Goal: Transaction & Acquisition: Obtain resource

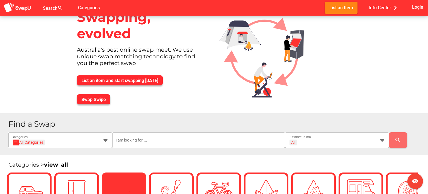
scroll to position [84, 0]
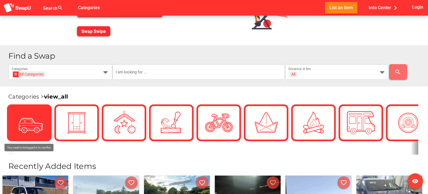
click at [28, 125] on img at bounding box center [29, 123] width 28 height 28
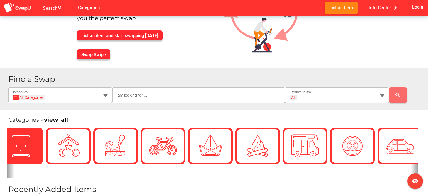
scroll to position [56, 0]
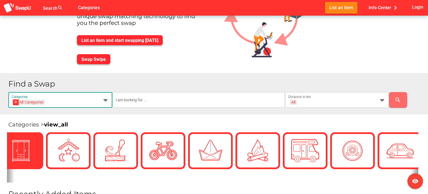
click at [100, 100] on div at bounding box center [104, 100] width 10 height 16
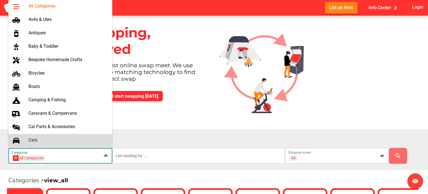
scroll to position [28, 0]
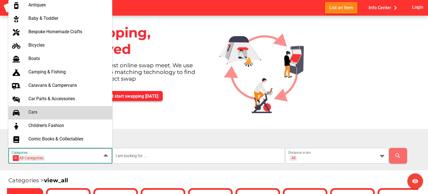
click at [60, 113] on div "Cars" at bounding box center [67, 111] width 79 height 5
type input "Cars"
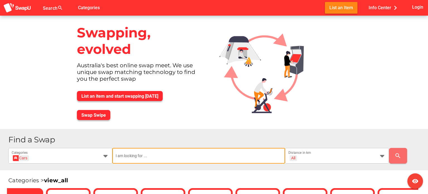
scroll to position [0, 0]
drag, startPoint x: 196, startPoint y: 162, endPoint x: 196, endPoint y: 159, distance: 3.1
click at [196, 161] on input "text" at bounding box center [199, 156] width 166 height 16
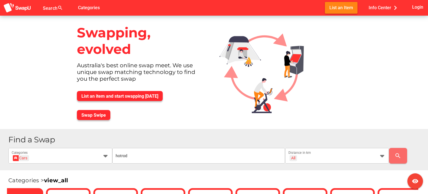
scroll to position [28, 0]
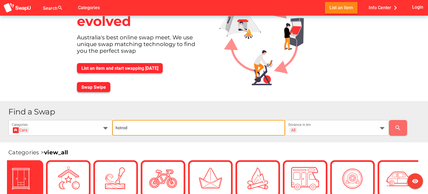
click at [121, 127] on input "hotrod" at bounding box center [199, 128] width 166 height 16
type input "hot rod"
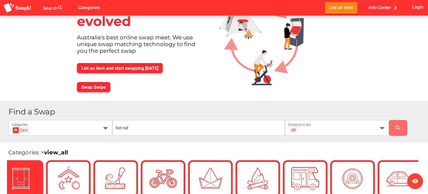
drag, startPoint x: 394, startPoint y: 102, endPoint x: 370, endPoint y: 118, distance: 28.1
click at [389, 104] on div "Find a Swap Cars Cars Categories hot rod All + All Distance in km search" at bounding box center [214, 121] width 428 height 41
click at [375, 127] on div "All + All" at bounding box center [332, 131] width 87 height 9
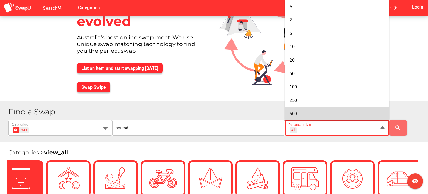
click at [371, 112] on div "500" at bounding box center [337, 113] width 95 height 5
type input "+ 500 km"
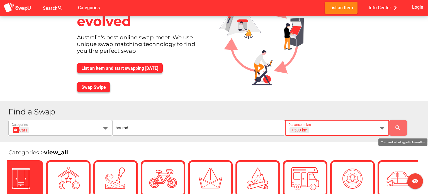
scroll to position [0, 0]
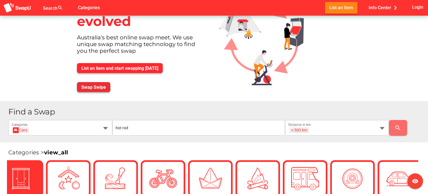
click at [88, 86] on span "Swap Swipe" at bounding box center [93, 86] width 25 height 5
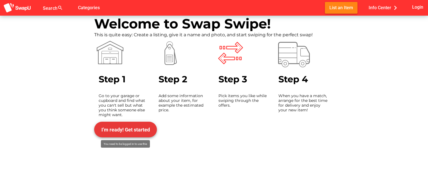
click at [134, 125] on span "I’m ready! Get started" at bounding box center [126, 129] width 54 height 13
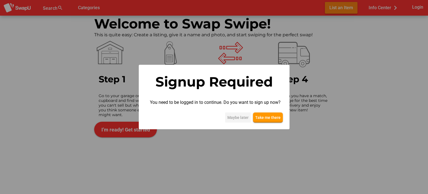
click at [245, 117] on span "Maybe later" at bounding box center [237, 117] width 21 height 7
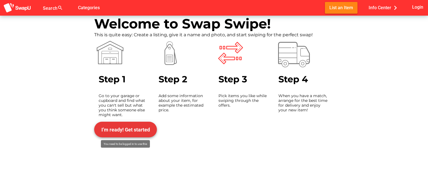
click at [126, 125] on span "I’m ready! Get started" at bounding box center [126, 129] width 54 height 13
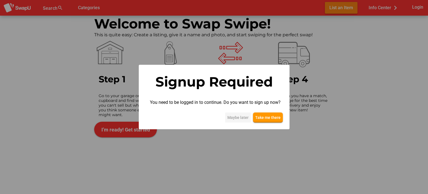
click at [246, 118] on span "Maybe later" at bounding box center [237, 117] width 21 height 7
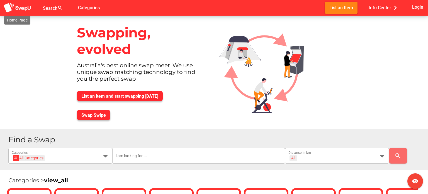
click at [20, 9] on img at bounding box center [17, 8] width 28 height 10
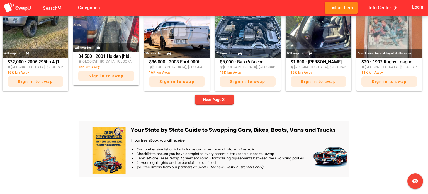
scroll to position [362, 0]
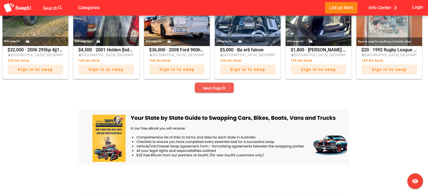
click at [199, 87] on span "Next Page" at bounding box center [214, 88] width 30 height 8
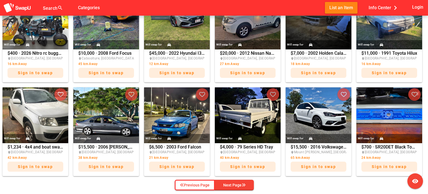
scroll to position [279, 0]
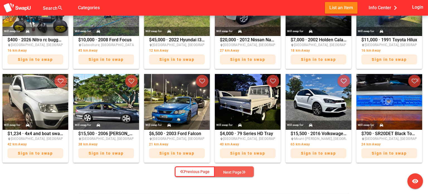
click at [238, 169] on div "Next Page" at bounding box center [234, 172] width 22 height 7
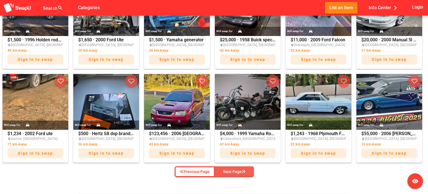
click at [243, 172] on icon "button" at bounding box center [244, 171] width 4 height 4
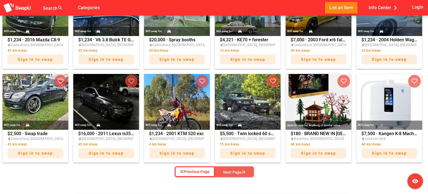
click at [246, 172] on span "Next Page" at bounding box center [234, 172] width 30 height 8
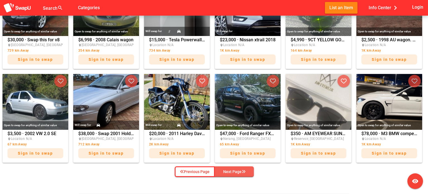
click at [244, 174] on div "Next Page" at bounding box center [234, 171] width 22 height 7
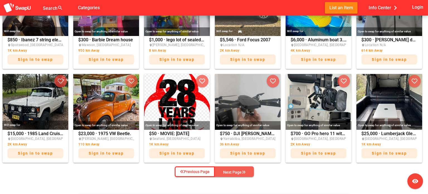
click at [244, 174] on div "Next Page" at bounding box center [234, 172] width 22 height 7
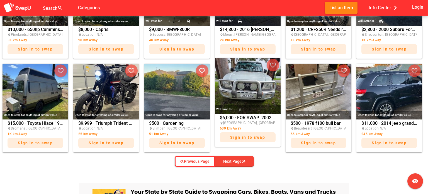
scroll to position [307, 0]
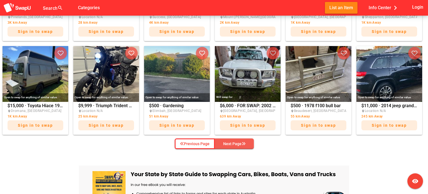
click at [240, 143] on div "Next Page" at bounding box center [234, 143] width 22 height 7
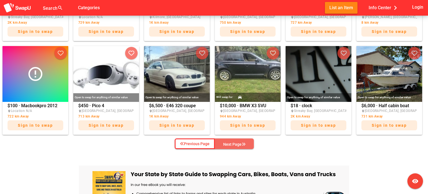
click at [240, 143] on div "Next Page" at bounding box center [234, 144] width 22 height 7
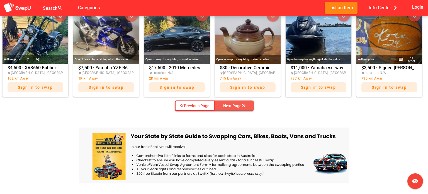
scroll to position [362, 0]
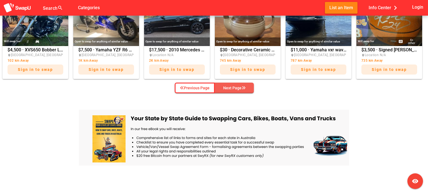
click at [242, 87] on icon "button" at bounding box center [244, 88] width 4 height 4
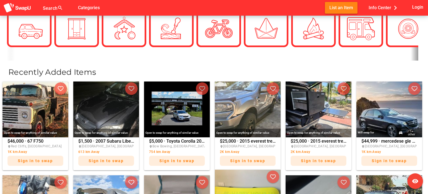
scroll to position [167, 0]
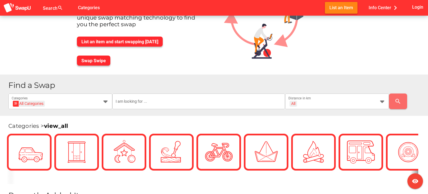
scroll to position [56, 0]
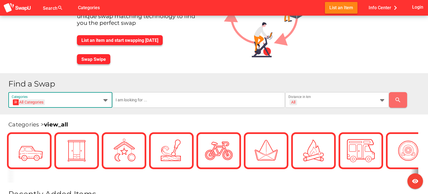
click at [102, 100] on icon at bounding box center [105, 99] width 7 height 7
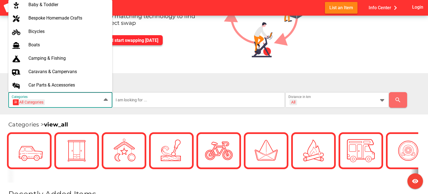
scroll to position [55, 0]
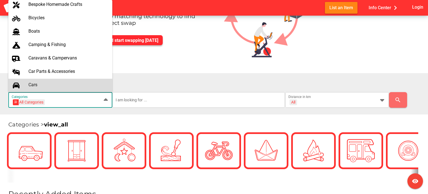
click at [57, 83] on div "Cars" at bounding box center [67, 84] width 79 height 5
type input "Cars"
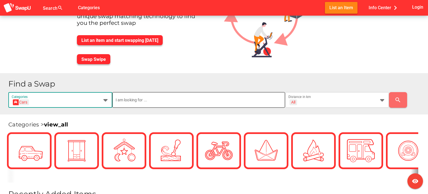
scroll to position [0, 0]
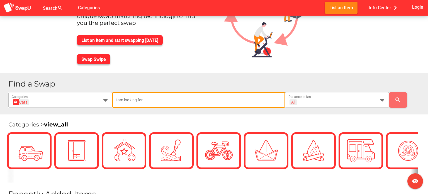
click at [158, 103] on input "text" at bounding box center [199, 100] width 166 height 16
type input "hot rod"
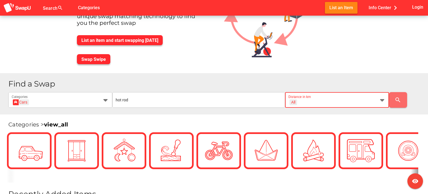
click at [382, 103] on icon at bounding box center [382, 99] width 7 height 7
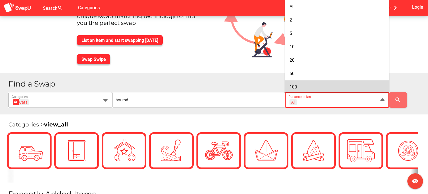
scroll to position [28, 0]
click at [365, 84] on div "500" at bounding box center [337, 85] width 95 height 5
type input "+ 500 km"
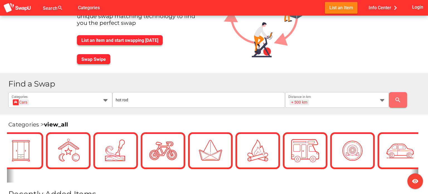
scroll to position [0, 0]
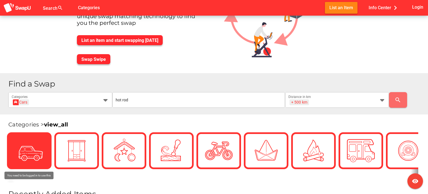
drag, startPoint x: 26, startPoint y: 168, endPoint x: 26, endPoint y: 152, distance: 15.9
click at [26, 152] on img at bounding box center [29, 151] width 28 height 28
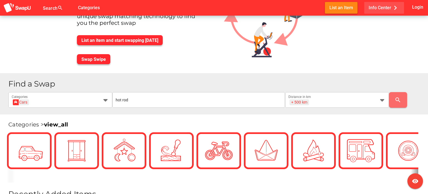
click at [394, 6] on icon "chevron_right" at bounding box center [395, 8] width 8 height 8
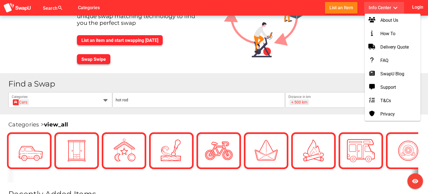
click at [342, 76] on div "Find a Swap Cars Cars Categories hot rod + 500 km + 500 km Distance in km search" at bounding box center [214, 93] width 428 height 41
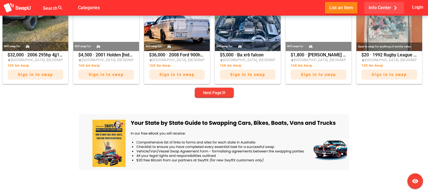
scroll to position [362, 0]
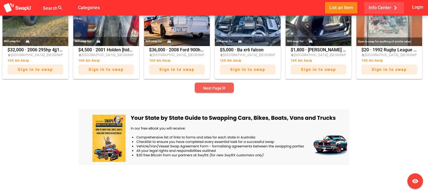
click at [223, 88] on icon "button" at bounding box center [224, 88] width 4 height 4
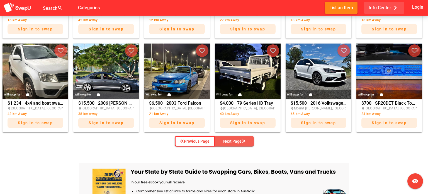
scroll to position [307, 0]
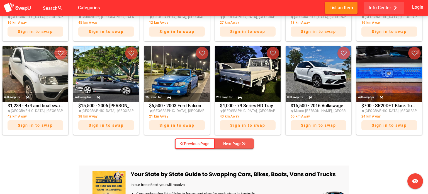
click at [236, 145] on div "Next Page" at bounding box center [234, 143] width 22 height 7
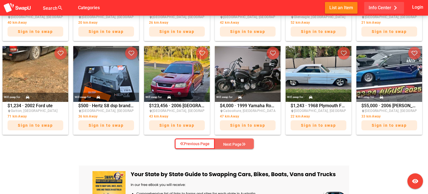
click at [236, 145] on div "Next Page" at bounding box center [234, 144] width 22 height 7
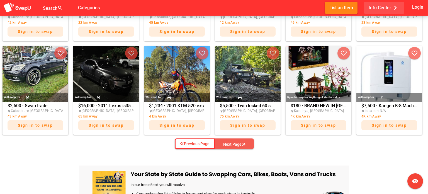
click at [236, 145] on div "Next Page" at bounding box center [234, 144] width 22 height 7
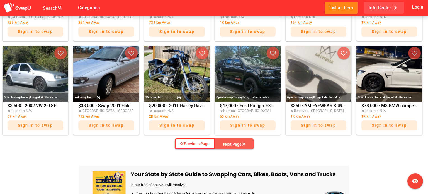
click at [236, 145] on div "Next Page" at bounding box center [234, 144] width 22 height 7
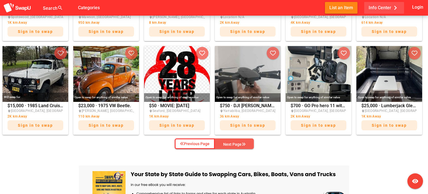
click at [236, 145] on div "Next Page" at bounding box center [234, 144] width 22 height 7
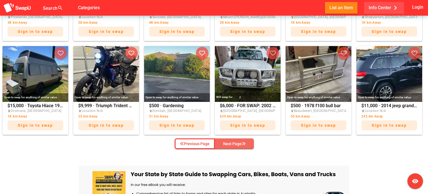
click at [236, 145] on div "Next Page" at bounding box center [234, 143] width 22 height 7
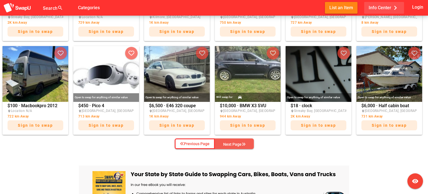
click at [236, 144] on div "Next Page" at bounding box center [234, 144] width 22 height 7
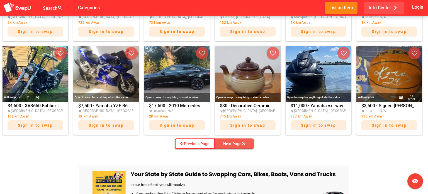
click at [237, 144] on div "Next Page" at bounding box center [234, 143] width 22 height 7
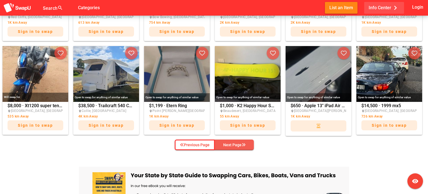
click at [237, 144] on div "Next Page" at bounding box center [234, 144] width 22 height 7
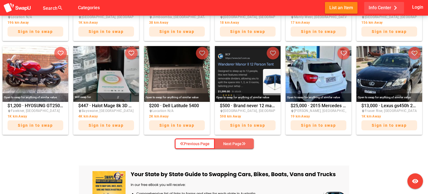
click at [237, 144] on div "Next Page" at bounding box center [234, 143] width 22 height 7
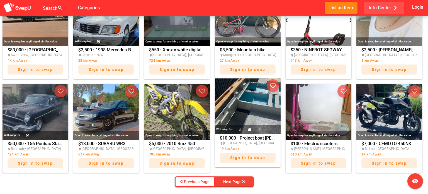
scroll to position [279, 0]
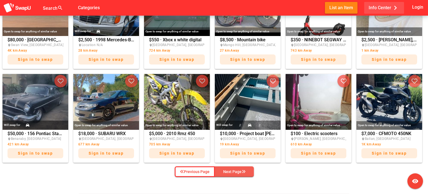
click at [240, 171] on div "Next Page" at bounding box center [234, 171] width 22 height 7
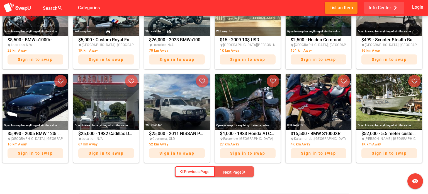
click at [238, 169] on div "Next Page" at bounding box center [234, 172] width 22 height 7
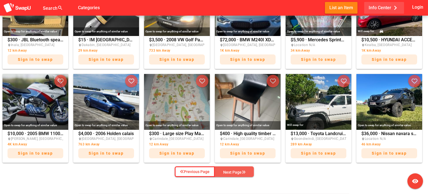
click at [237, 169] on div "Next Page" at bounding box center [234, 172] width 22 height 7
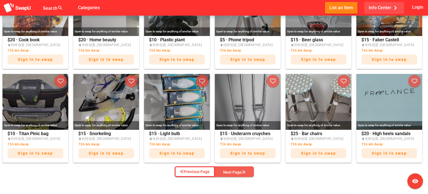
click at [237, 169] on div "Next Page" at bounding box center [234, 172] width 22 height 7
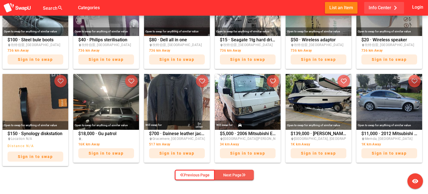
click at [237, 175] on div "Next Page" at bounding box center [234, 174] width 22 height 7
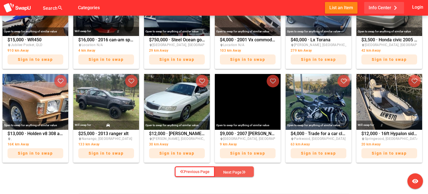
click at [237, 174] on span "Next Page" at bounding box center [234, 172] width 30 height 8
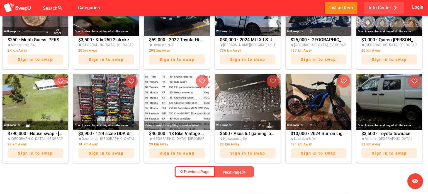
click at [237, 174] on div "Next Page" at bounding box center [234, 172] width 22 height 7
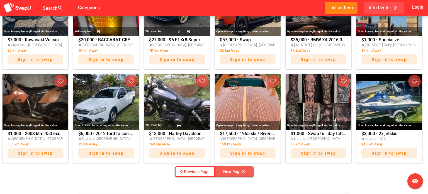
click at [237, 174] on div "Next Page" at bounding box center [234, 171] width 22 height 7
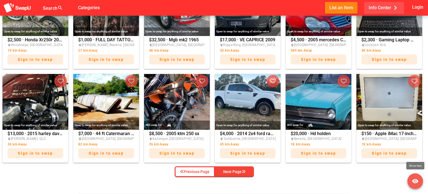
click at [413, 180] on icon "visibility" at bounding box center [415, 181] width 7 height 7
click at [413, 180] on icon "visibility_off" at bounding box center [415, 181] width 7 height 7
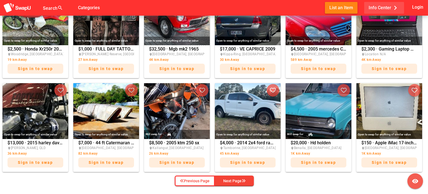
scroll to position [279, 0]
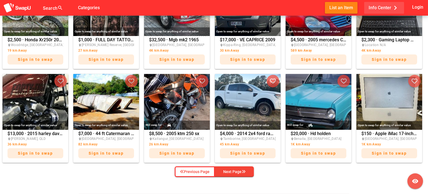
click at [414, 180] on icon "visibility" at bounding box center [415, 181] width 7 height 7
click at [414, 180] on icon "visibility_off" at bounding box center [415, 181] width 7 height 7
click at [418, 170] on div "Open to swap for anything of similar value $2,500 $2,500 · Honda Xr250r 2003 pl…" at bounding box center [214, 77] width 428 height 202
click at [417, 180] on icon "visibility" at bounding box center [415, 181] width 7 height 7
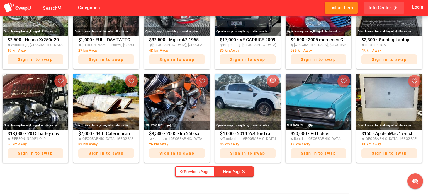
click at [416, 180] on icon "visibility_off" at bounding box center [415, 181] width 7 height 7
click at [402, 177] on div "Open to swap for anything of similar value $2,500 $2,500 · Honda Xr250r 2003 pl…" at bounding box center [214, 77] width 428 height 202
click at [417, 178] on icon "visibility" at bounding box center [415, 181] width 7 height 7
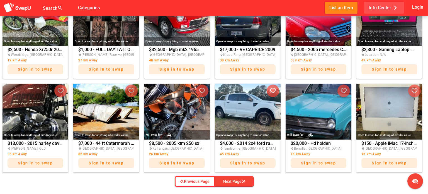
scroll to position [270, 0]
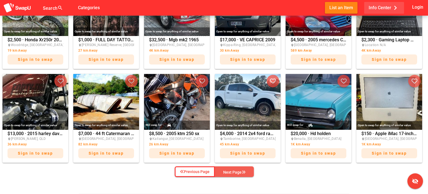
click at [251, 171] on button "Next Page" at bounding box center [234, 171] width 39 height 11
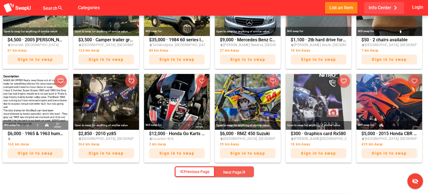
click at [251, 171] on button "Next Page" at bounding box center [234, 171] width 39 height 11
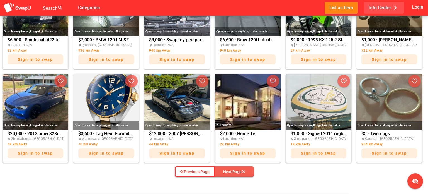
click at [251, 171] on button "Next Page" at bounding box center [234, 171] width 39 height 11
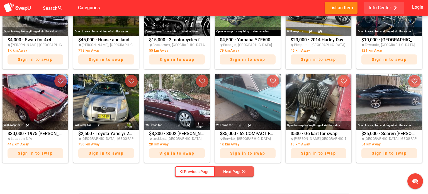
click at [251, 171] on button "Next Page" at bounding box center [234, 171] width 39 height 11
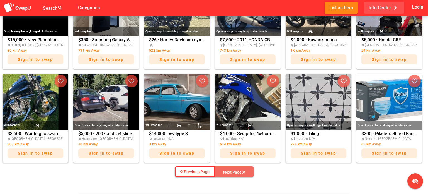
click at [251, 171] on button "Next Page" at bounding box center [234, 171] width 39 height 11
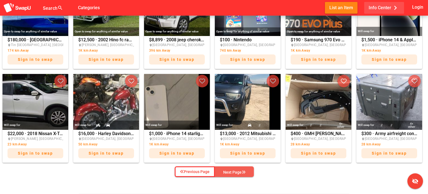
click at [249, 169] on span "Next Page" at bounding box center [234, 172] width 30 height 8
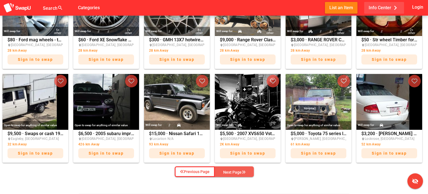
click at [249, 169] on span "Next Page" at bounding box center [234, 172] width 30 height 8
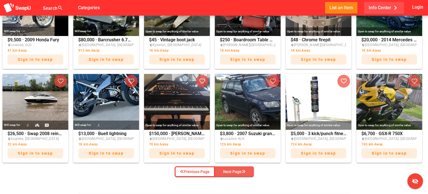
click at [249, 169] on span "Next Page" at bounding box center [234, 171] width 30 height 8
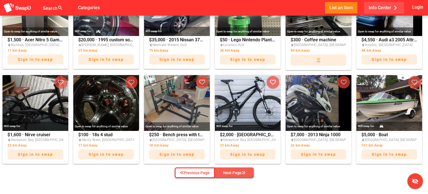
click at [249, 169] on span "Next Page" at bounding box center [234, 172] width 30 height 8
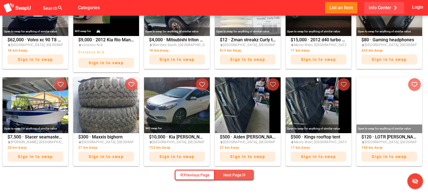
click at [249, 169] on button "Next Page" at bounding box center [234, 174] width 39 height 11
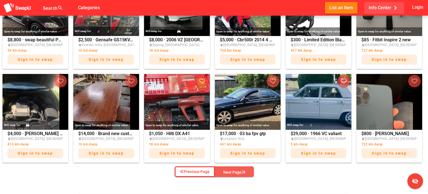
click at [249, 169] on span "Next Page" at bounding box center [234, 172] width 30 height 8
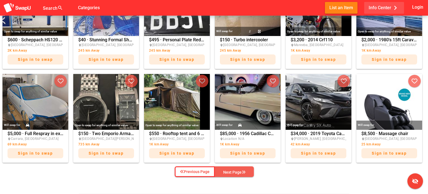
click at [249, 169] on span "Next Page" at bounding box center [234, 172] width 30 height 8
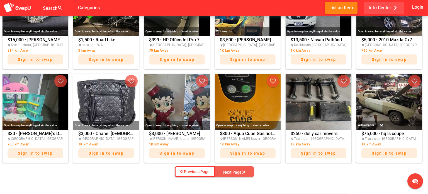
click at [249, 169] on span "Next Page" at bounding box center [234, 172] width 30 height 8
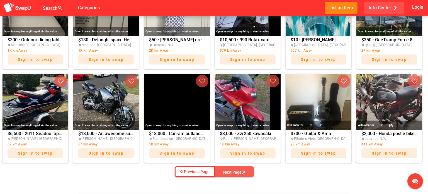
click at [249, 169] on span "Next Page" at bounding box center [234, 172] width 30 height 8
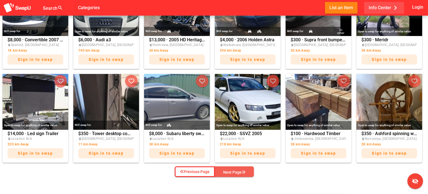
click at [249, 169] on span "Next Page" at bounding box center [234, 172] width 30 height 8
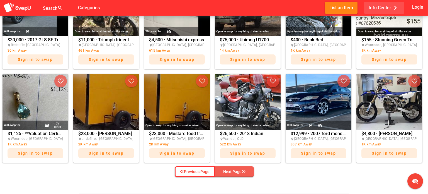
click at [249, 169] on span "Next Page" at bounding box center [234, 171] width 30 height 8
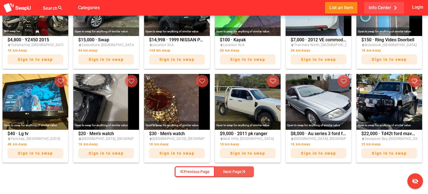
click at [249, 169] on span "Next Page" at bounding box center [234, 171] width 30 height 8
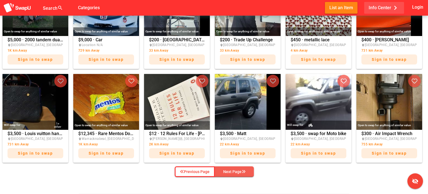
click at [249, 169] on span "Next Page" at bounding box center [234, 171] width 30 height 8
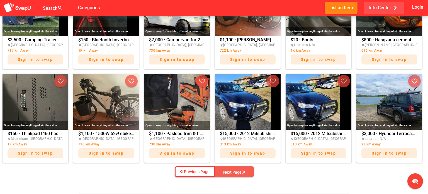
click at [249, 169] on span "Next Page" at bounding box center [234, 172] width 30 height 8
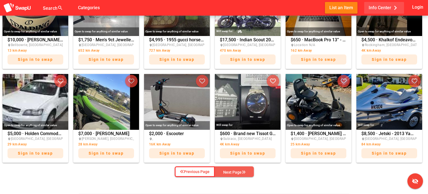
click at [249, 169] on span "Next Page" at bounding box center [234, 172] width 30 height 8
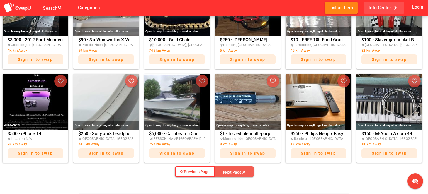
click at [249, 169] on span "Next Page" at bounding box center [234, 172] width 30 height 8
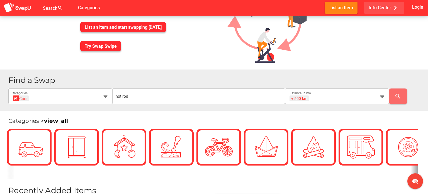
scroll to position [47, 0]
